Goal: Check status

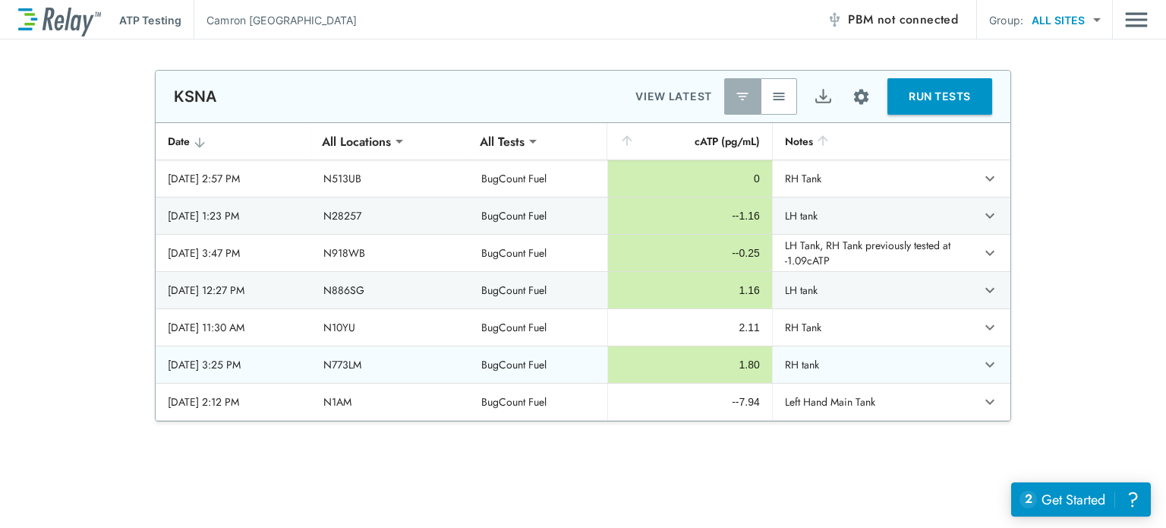
click at [377, 367] on td "N773LM" at bounding box center [390, 364] width 158 height 36
